Goal: Transaction & Acquisition: Purchase product/service

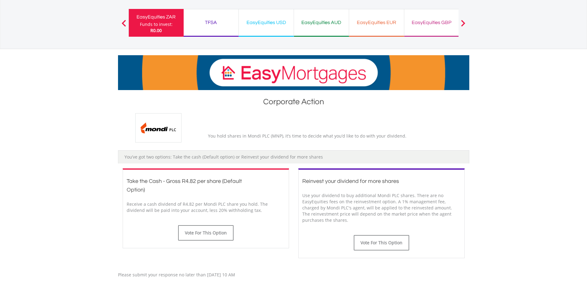
scroll to position [154, 0]
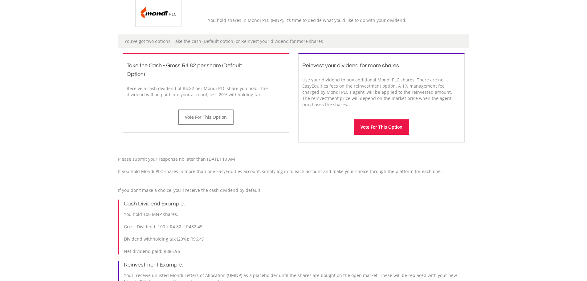
click at [382, 130] on button "Vote For This Option" at bounding box center [381, 126] width 55 height 15
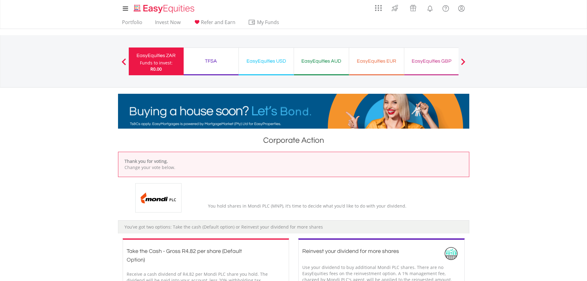
click at [160, 64] on div "Funds to invest:" at bounding box center [156, 63] width 33 height 6
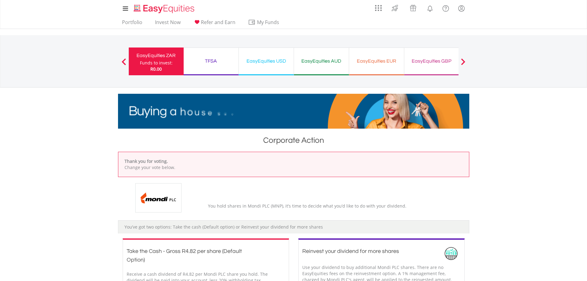
click at [204, 65] on div "TFSA Funds to invest: R0.00" at bounding box center [211, 61] width 55 height 28
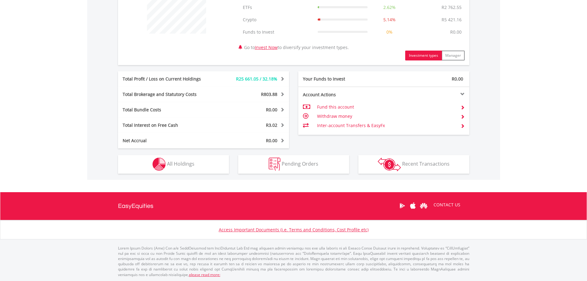
scroll to position [265, 0]
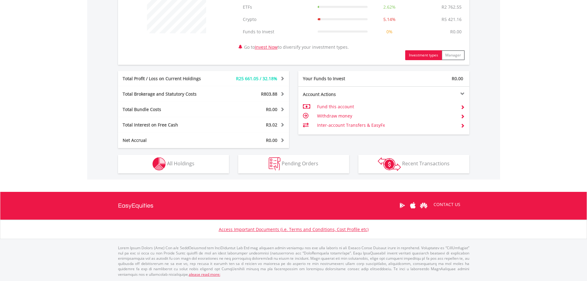
click at [132, 174] on div "R105 394.34 CURRENT VALUE Movement on Current Holdings: R25 661.05 Profit & Los…" at bounding box center [293, 52] width 413 height 254
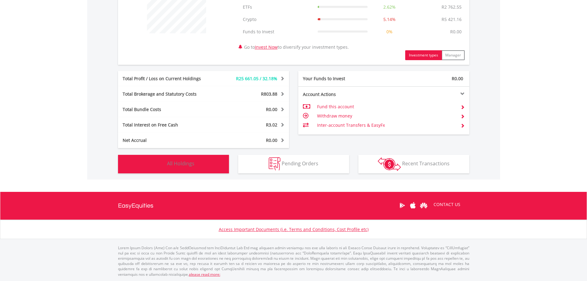
click at [133, 169] on button "Holdings All Holdings" at bounding box center [173, 164] width 111 height 18
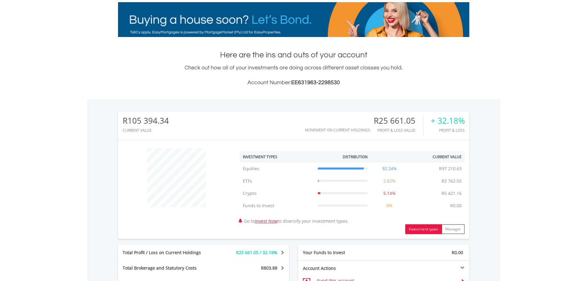
scroll to position [0, 0]
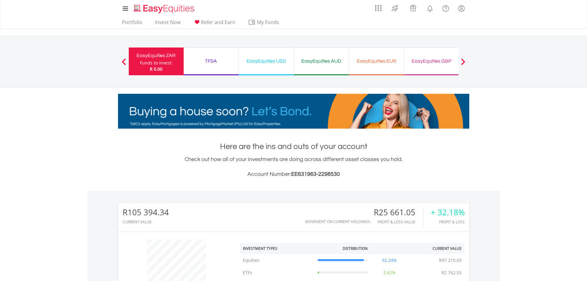
click at [386, 62] on div "EasyEquities EUR" at bounding box center [376, 61] width 47 height 9
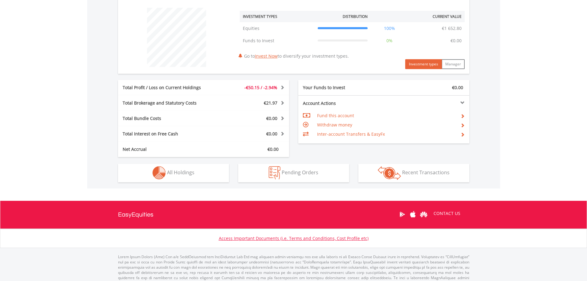
scroll to position [241, 0]
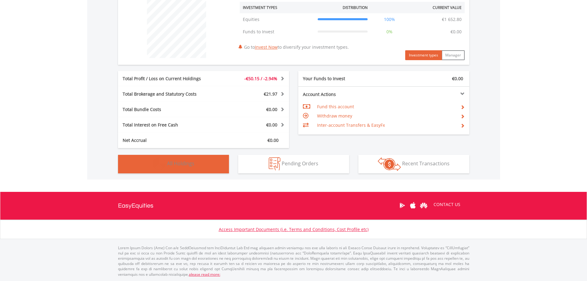
click at [147, 163] on button "Holdings All Holdings" at bounding box center [173, 164] width 111 height 18
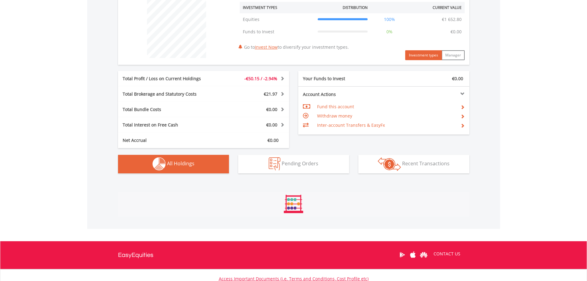
scroll to position [432, 0]
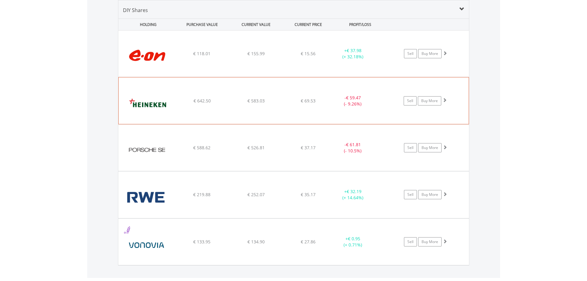
click at [184, 77] on div "﻿ Heineken NV € 642.50 € 583.03 € 69.53 - € 59.47 (- 9.26%) Sell Buy More" at bounding box center [293, 53] width 350 height 46
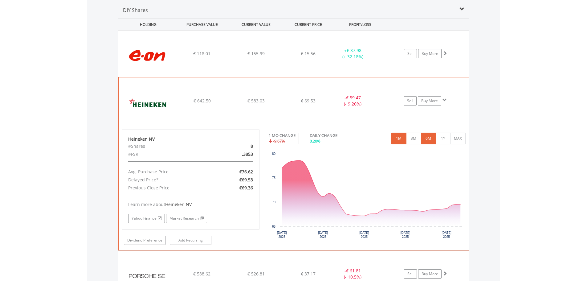
click at [421, 142] on button "6M" at bounding box center [428, 138] width 15 height 12
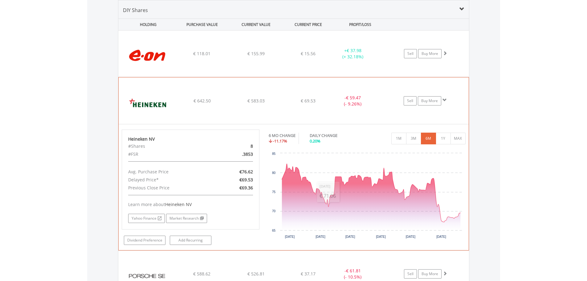
click at [168, 103] on img at bounding box center [148, 103] width 53 height 37
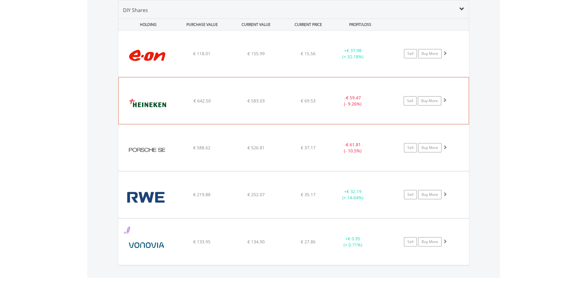
click at [179, 57] on div "€ 642.50" at bounding box center [202, 54] width 53 height 6
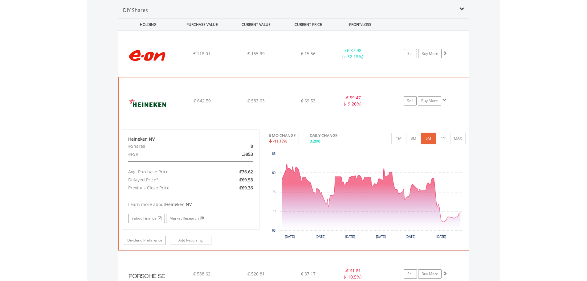
click at [179, 57] on div "€ 642.50" at bounding box center [202, 54] width 53 height 6
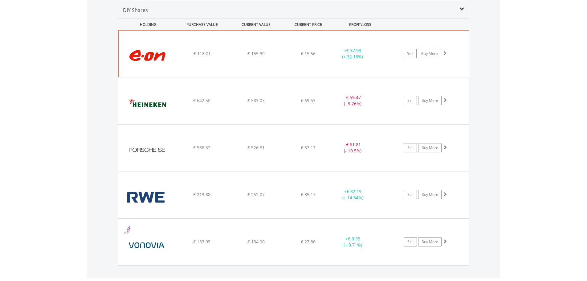
click at [174, 55] on img at bounding box center [148, 56] width 53 height 37
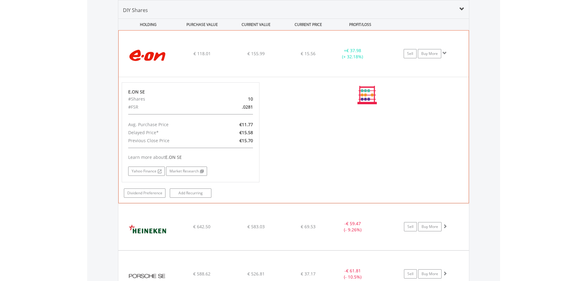
click at [175, 59] on div "﻿ E.ON SE € 118.01 € 155.99 € 15.56 + € 37.98 (+ 32.18%) Sell Buy More" at bounding box center [294, 53] width 350 height 46
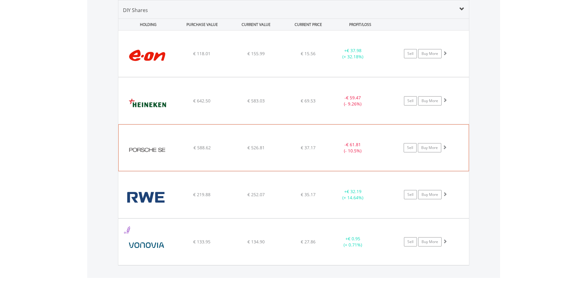
click at [196, 77] on div "﻿ Porsche Automobil Holding SE € 588.62 € 526.81 € 37.17 - € 61.81 (- 10.5%) Se…" at bounding box center [293, 53] width 350 height 46
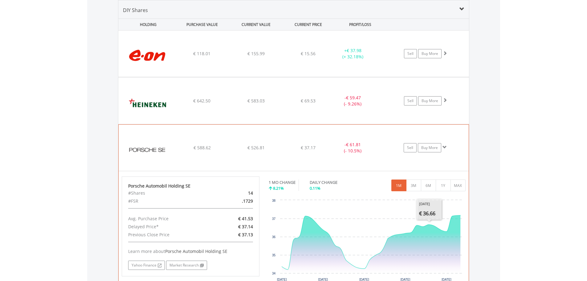
click at [204, 56] on span "€ 588.62" at bounding box center [201, 54] width 17 height 6
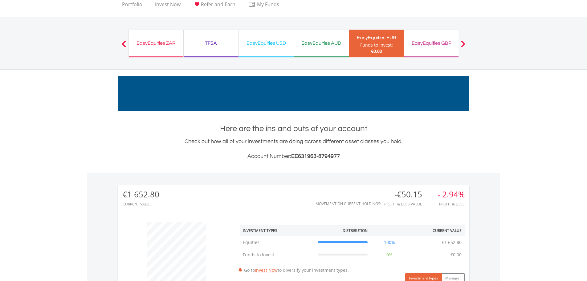
scroll to position [0, 0]
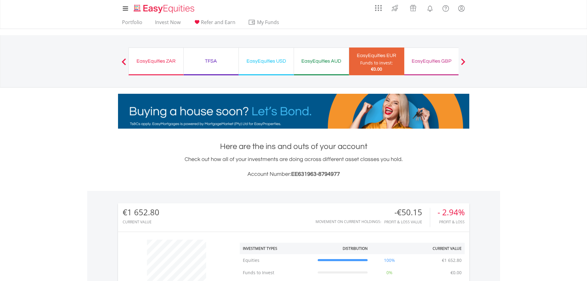
click at [417, 63] on div "EasyEquities GBP" at bounding box center [431, 61] width 47 height 9
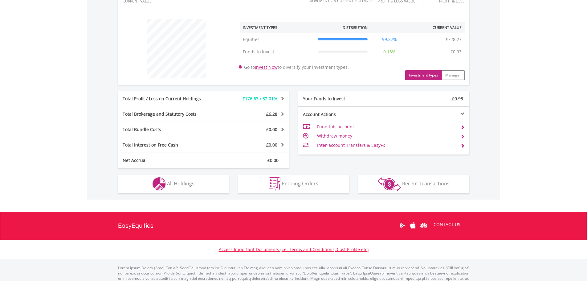
scroll to position [241, 0]
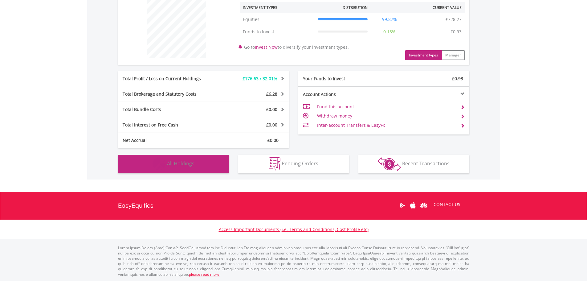
click at [143, 162] on button "Holdings All Holdings" at bounding box center [173, 164] width 111 height 18
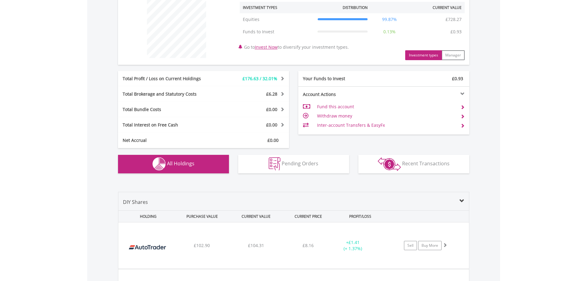
scroll to position [432, 0]
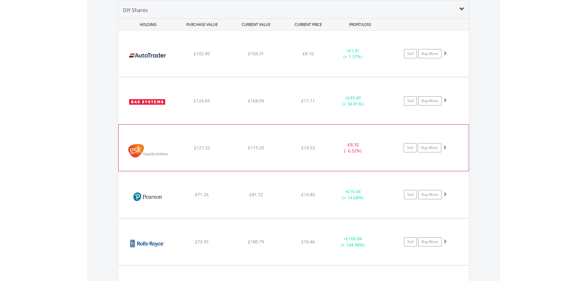
click at [143, 147] on img at bounding box center [148, 150] width 53 height 37
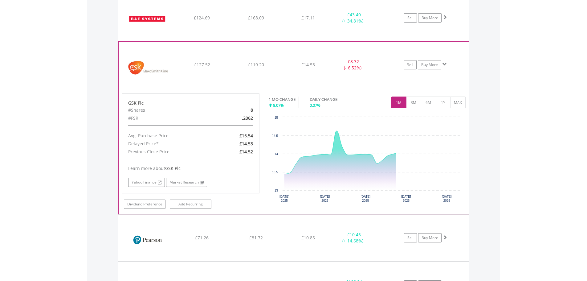
scroll to position [555, 0]
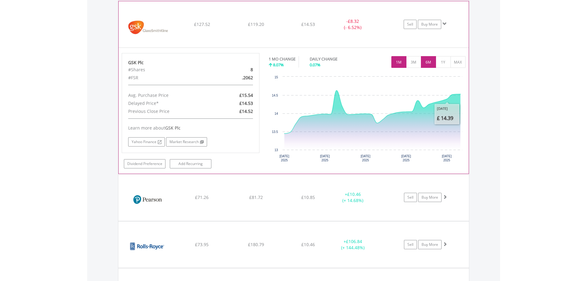
click at [431, 61] on button "6M" at bounding box center [428, 62] width 15 height 12
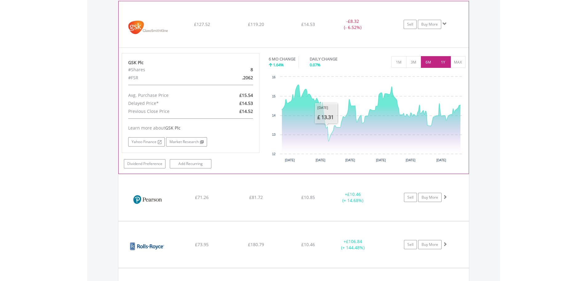
click at [445, 61] on button "1Y" at bounding box center [442, 62] width 15 height 12
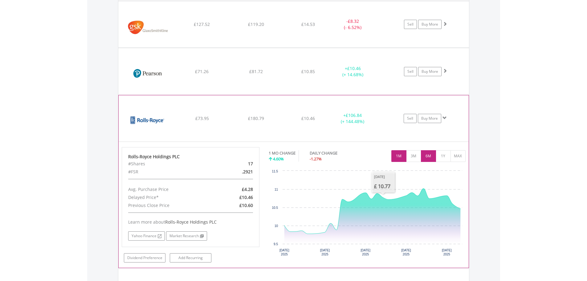
click at [429, 157] on button "6M" at bounding box center [428, 156] width 15 height 12
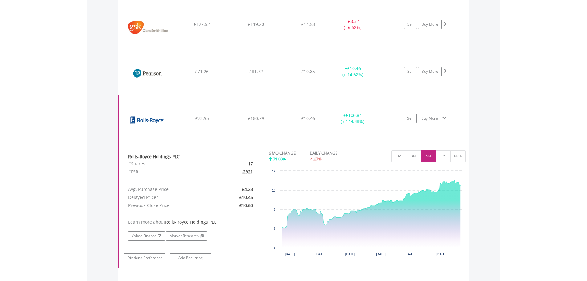
drag, startPoint x: 248, startPoint y: 163, endPoint x: 256, endPoint y: 170, distance: 11.2
click at [257, 170] on div "Rolls-Royce Holdings PLC #Shares 17 #FSR .2921 Avg. Purchase Price £4.28 Delaye…" at bounding box center [191, 197] width 138 height 100
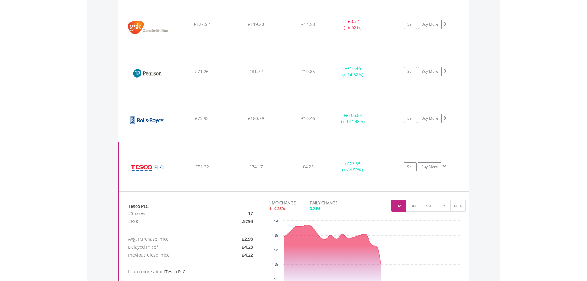
scroll to position [586, 0]
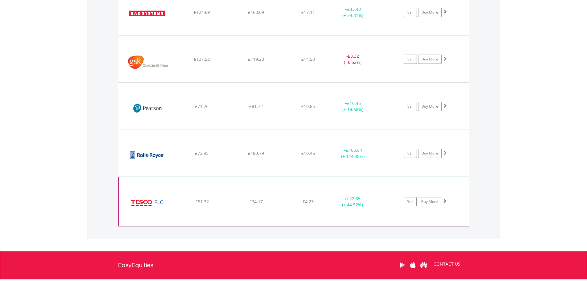
scroll to position [463, 0]
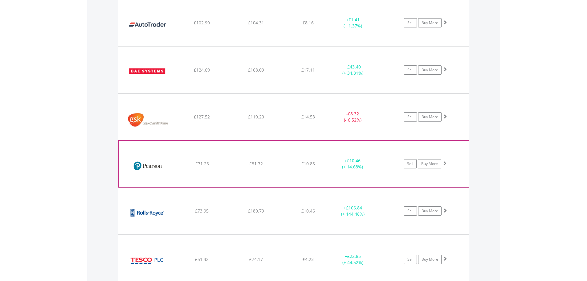
click at [153, 177] on img at bounding box center [148, 166] width 53 height 37
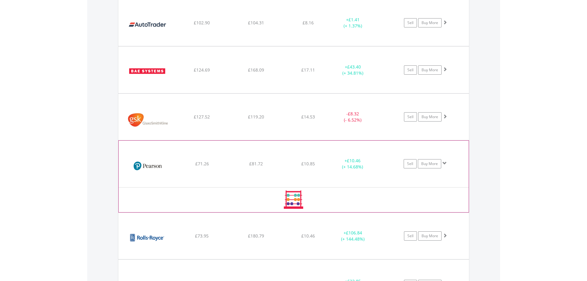
click at [153, 177] on img at bounding box center [148, 166] width 53 height 37
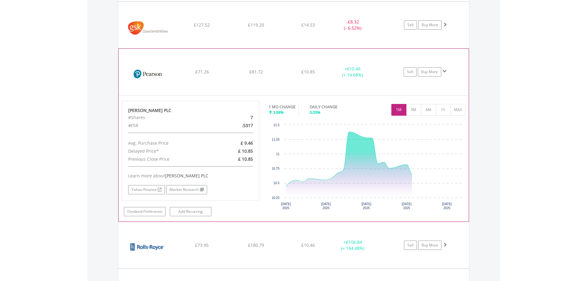
scroll to position [555, 0]
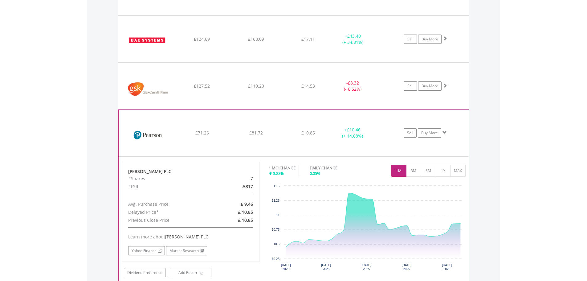
click at [172, 157] on div "Pearson PLC #Shares 7 #FSR .5317 Avg. Purchase Price £ 9.46 Delayed Price* £ 10…" at bounding box center [294, 219] width 350 height 126
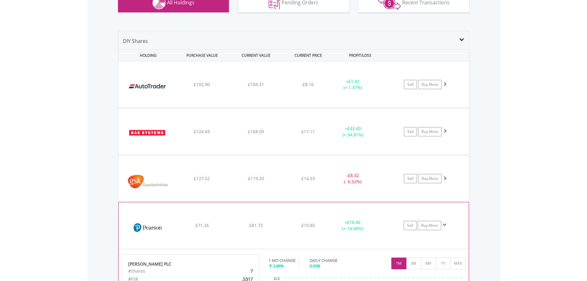
click at [168, 217] on img at bounding box center [148, 228] width 53 height 37
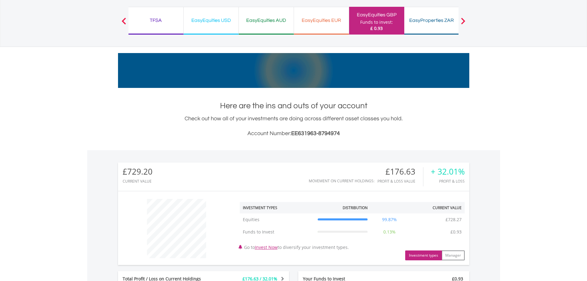
scroll to position [0, 0]
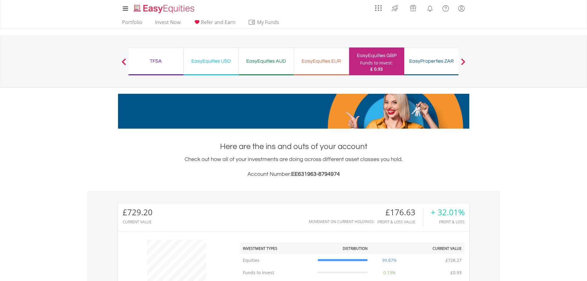
click at [124, 63] on button "Previous" at bounding box center [124, 64] width 12 height 6
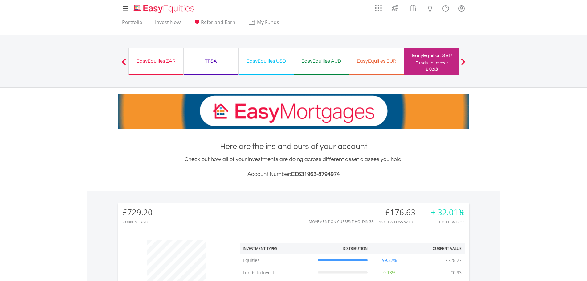
click at [149, 64] on div "EasyEquities ZAR" at bounding box center [155, 61] width 47 height 9
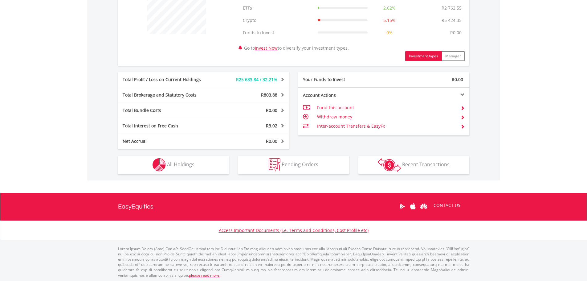
scroll to position [265, 0]
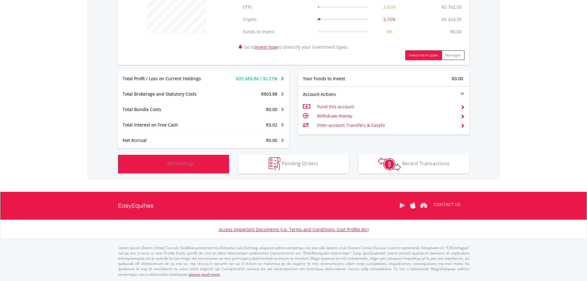
click at [168, 162] on span "All Holdings" at bounding box center [180, 163] width 27 height 7
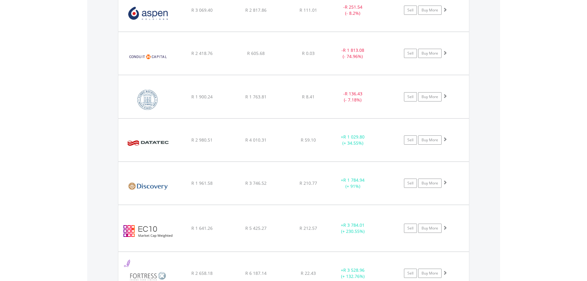
scroll to position [641, 0]
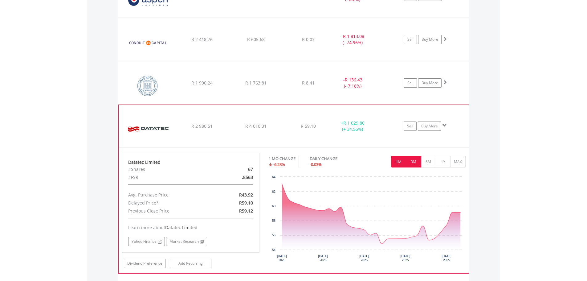
click at [411, 161] on button "3M" at bounding box center [413, 162] width 15 height 12
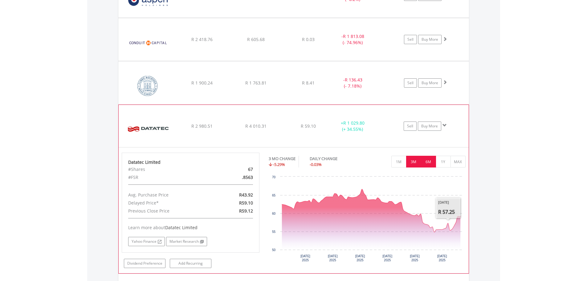
click at [430, 160] on button "6M" at bounding box center [428, 162] width 15 height 12
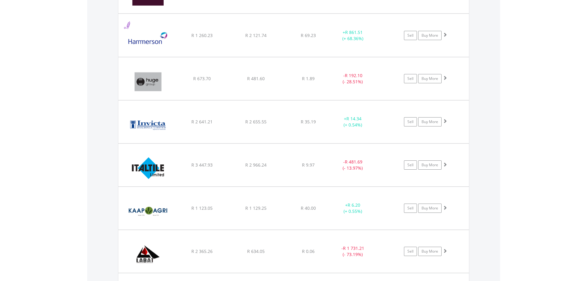
scroll to position [1011, 0]
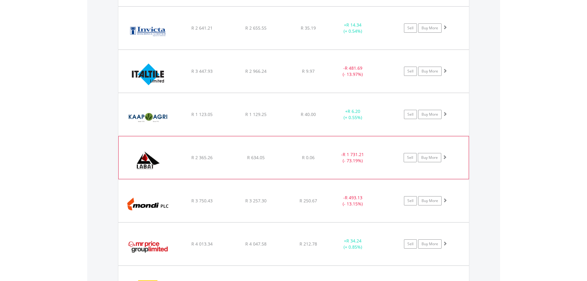
scroll to position [1103, 0]
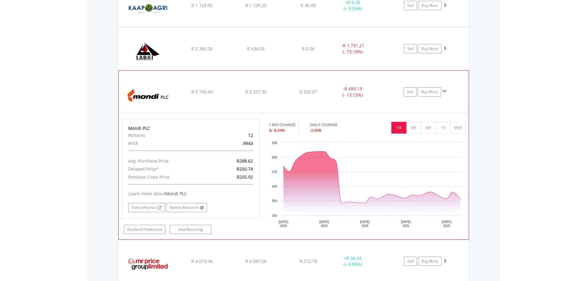
scroll to position [1227, 0]
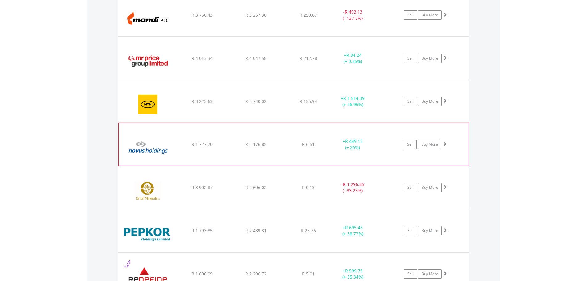
scroll to position [1288, 0]
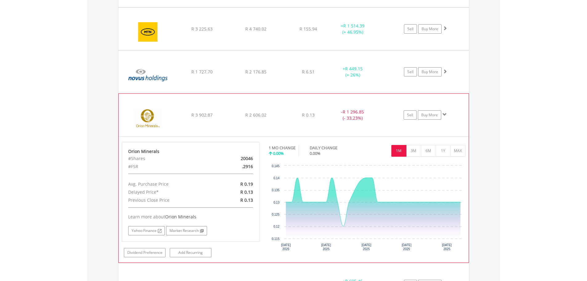
scroll to position [1350, 0]
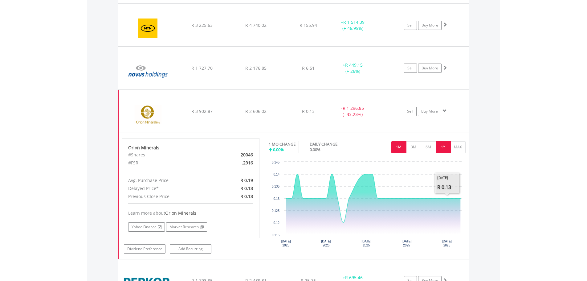
click at [443, 147] on button "1Y" at bounding box center [442, 147] width 15 height 12
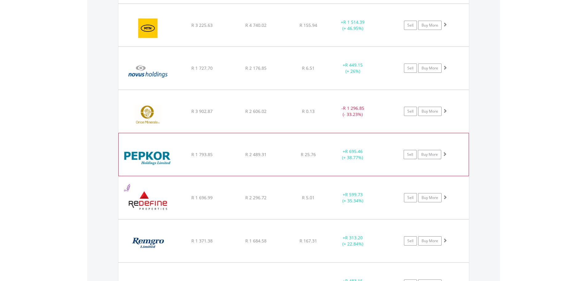
scroll to position [1381, 0]
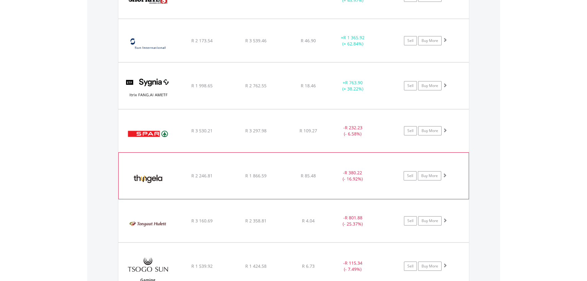
scroll to position [1658, 0]
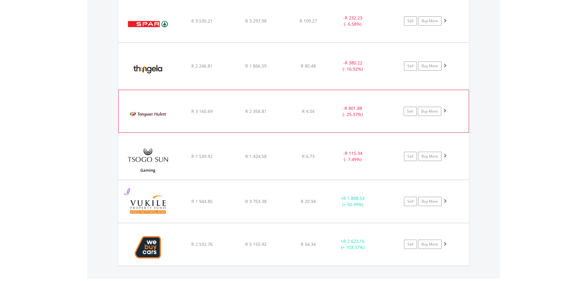
scroll to position [1781, 0]
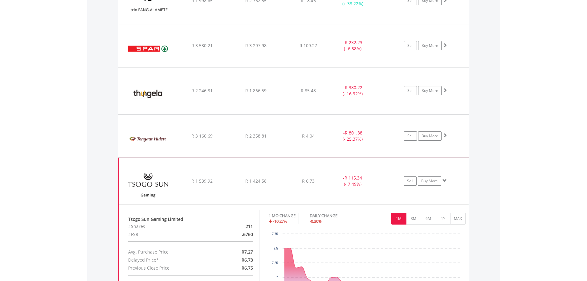
scroll to position [1719, 0]
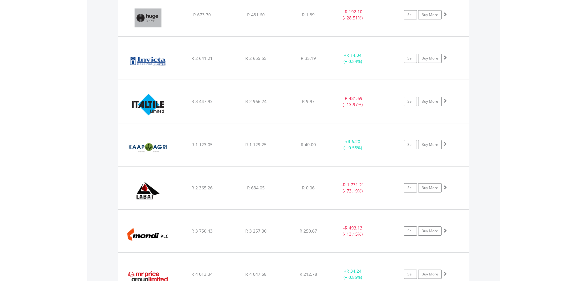
scroll to position [1073, 0]
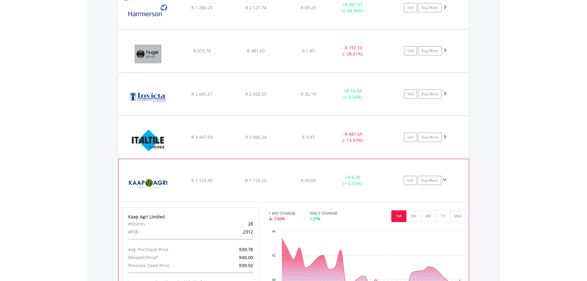
scroll to position [1011, 0]
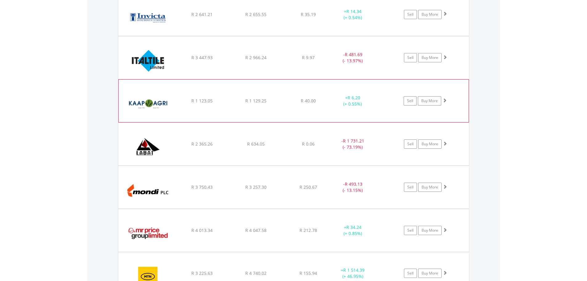
scroll to position [1103, 0]
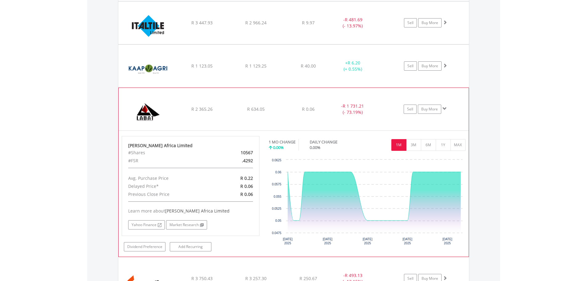
scroll to position [1134, 0]
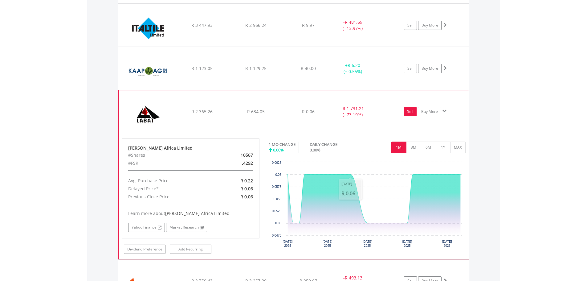
click at [412, 111] on link "Sell" at bounding box center [409, 111] width 13 height 9
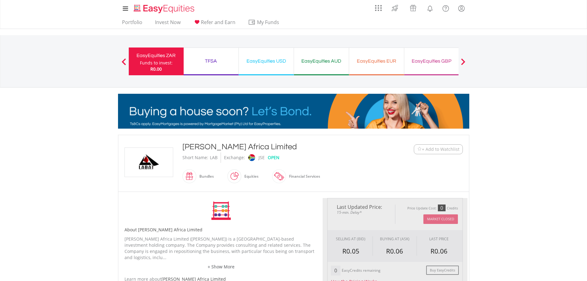
type input "******"
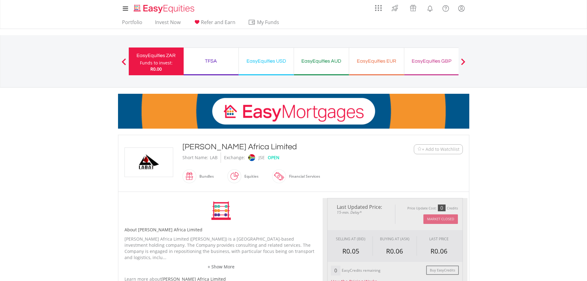
type input "******"
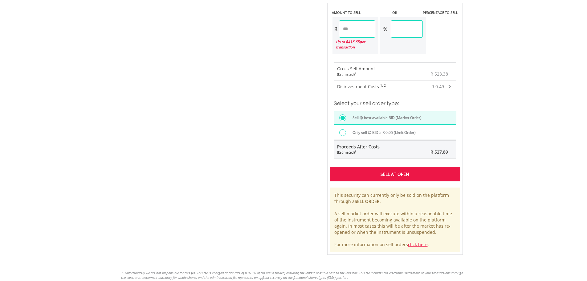
scroll to position [400, 0]
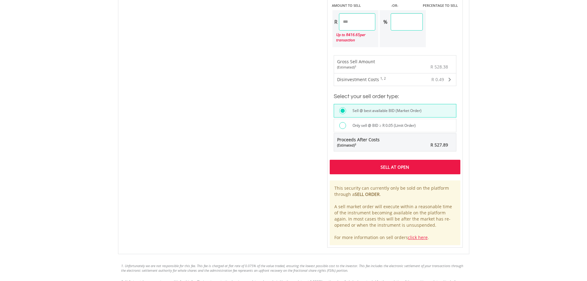
click at [379, 164] on div "Sell At Open" at bounding box center [395, 167] width 131 height 14
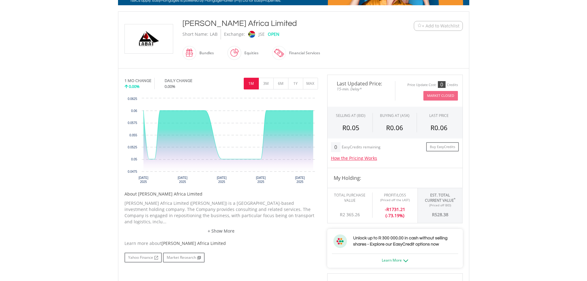
scroll to position [0, 0]
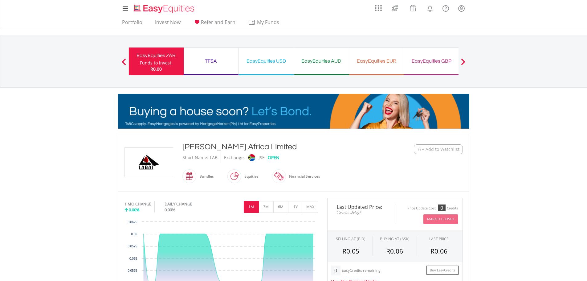
click at [155, 66] on span "R0.00" at bounding box center [155, 69] width 11 height 6
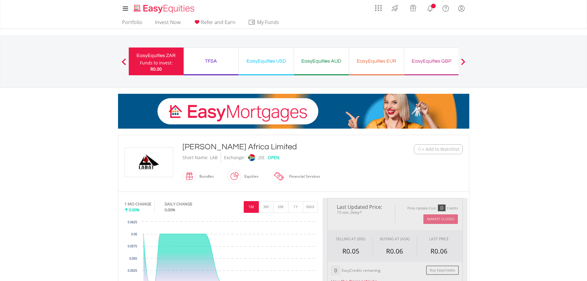
type input "******"
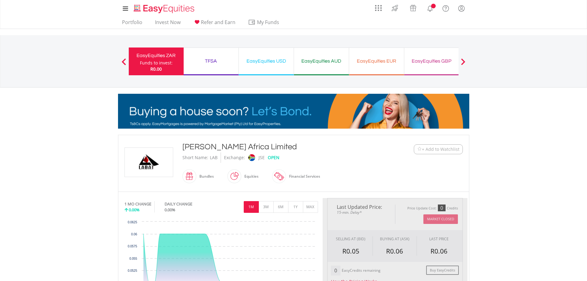
type input "******"
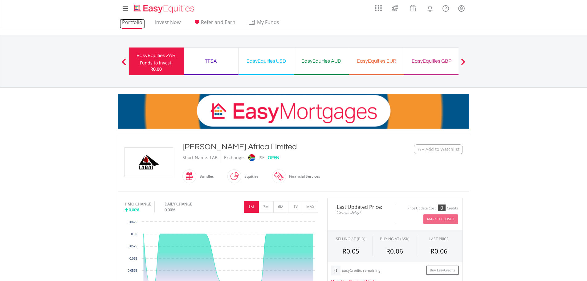
click at [136, 20] on link "Portfolio" at bounding box center [131, 24] width 25 height 10
